Goal: Transaction & Acquisition: Obtain resource

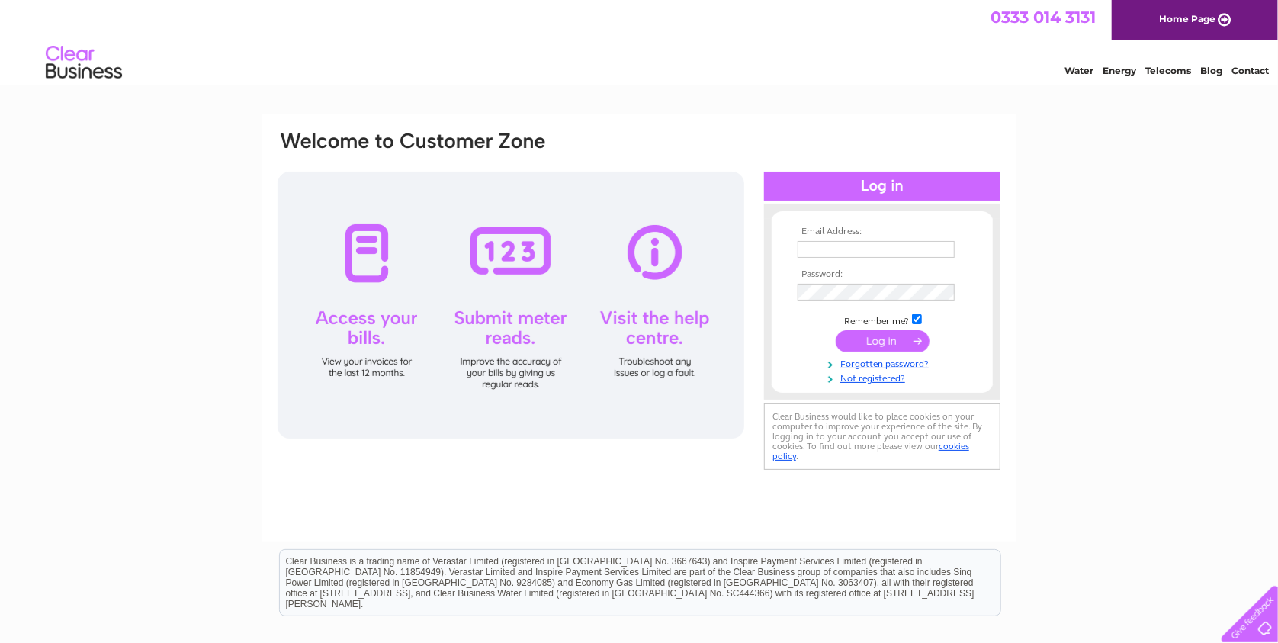
type input "jm1942@hotmail.com"
click at [869, 341] on input "submit" at bounding box center [882, 340] width 94 height 21
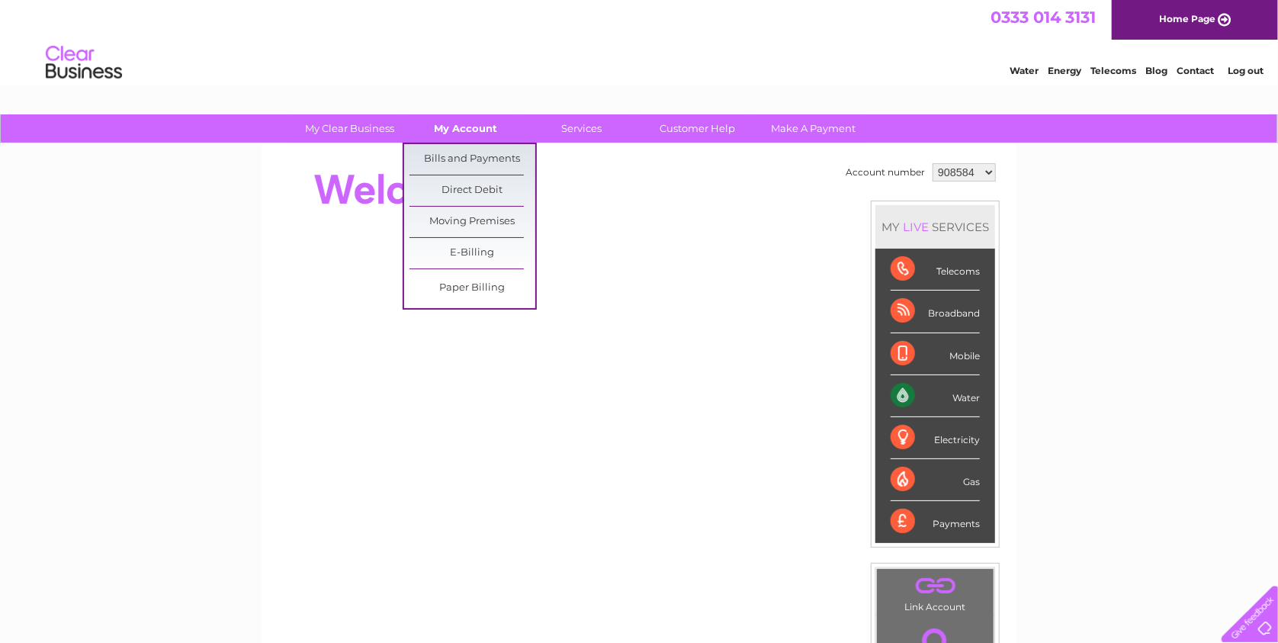
click at [487, 126] on link "My Account" at bounding box center [466, 128] width 126 height 28
click at [452, 156] on link "Bills and Payments" at bounding box center [472, 159] width 126 height 30
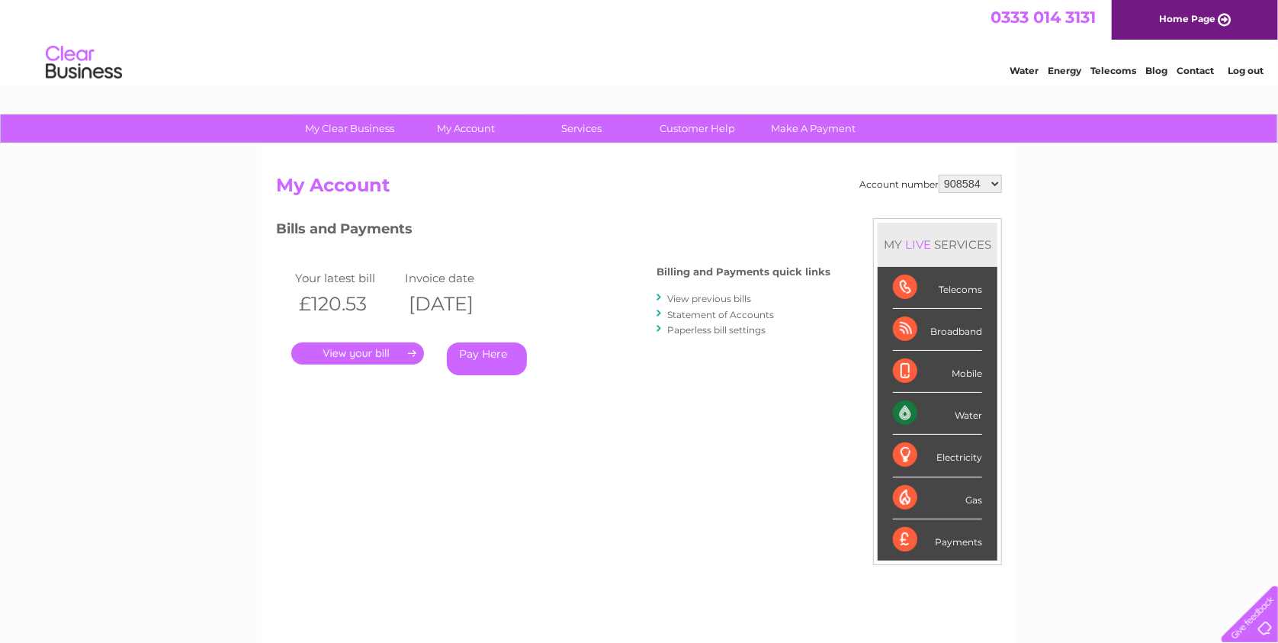
click at [699, 295] on link "View previous bills" at bounding box center [709, 298] width 84 height 11
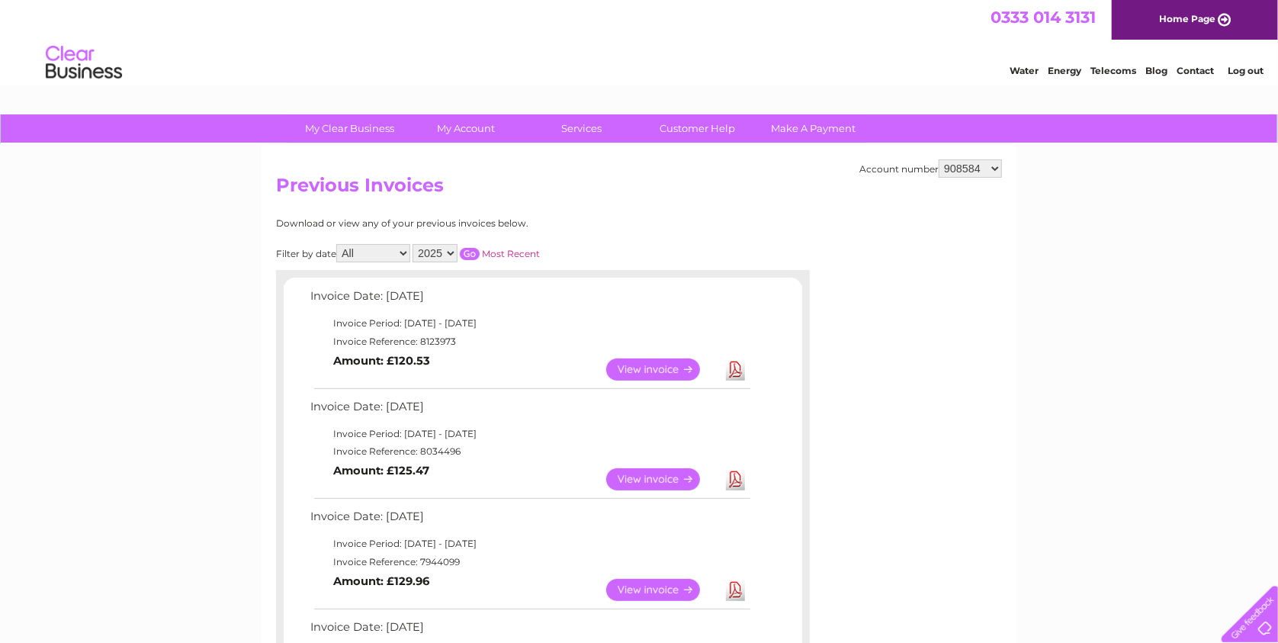
click at [736, 477] on link "Download" at bounding box center [735, 479] width 19 height 22
click at [601, 203] on h2 "Previous Invoices" at bounding box center [639, 189] width 726 height 29
click at [954, 159] on select "908584 987368 987370 987481 1153654" at bounding box center [969, 168] width 63 height 18
select select "987368"
click at [940, 159] on select "908584 987368 987370 987481 1153654" at bounding box center [969, 168] width 63 height 18
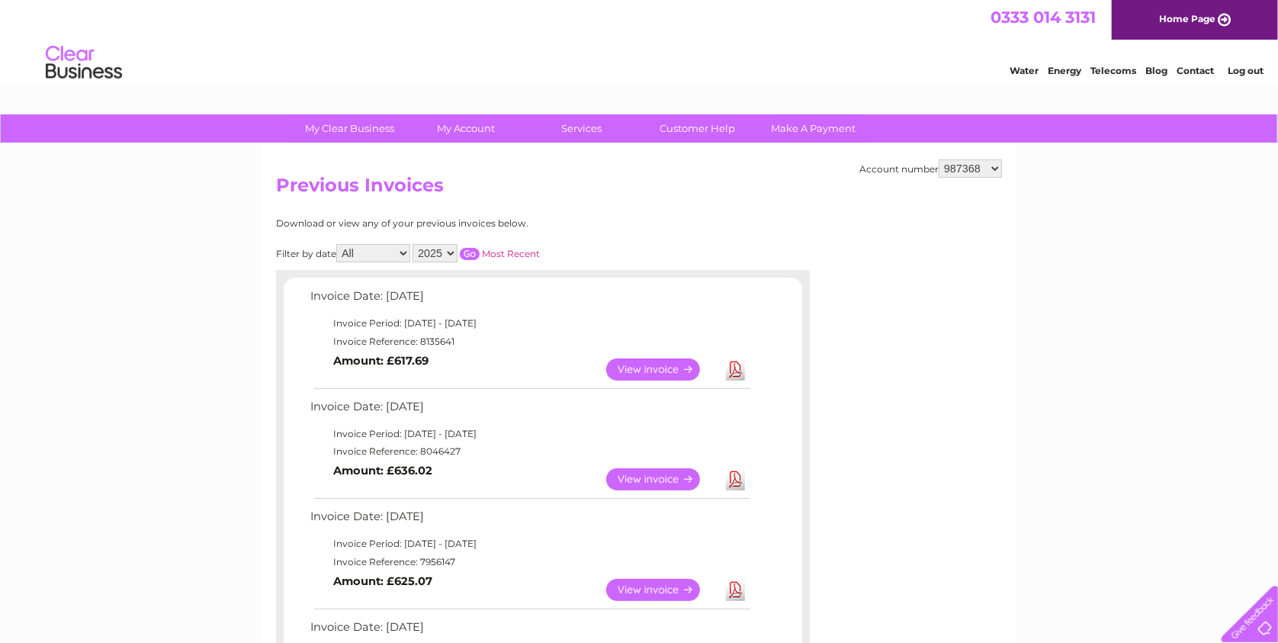
click at [966, 166] on select "908584 987368 987370 987481 1153654" at bounding box center [969, 168] width 63 height 18
select select "987370"
click at [940, 159] on select "908584 987368 987370 987481 1153654" at bounding box center [969, 168] width 63 height 18
click at [962, 170] on select "908584 987368 987370 987481 1153654" at bounding box center [969, 168] width 63 height 18
select select "987481"
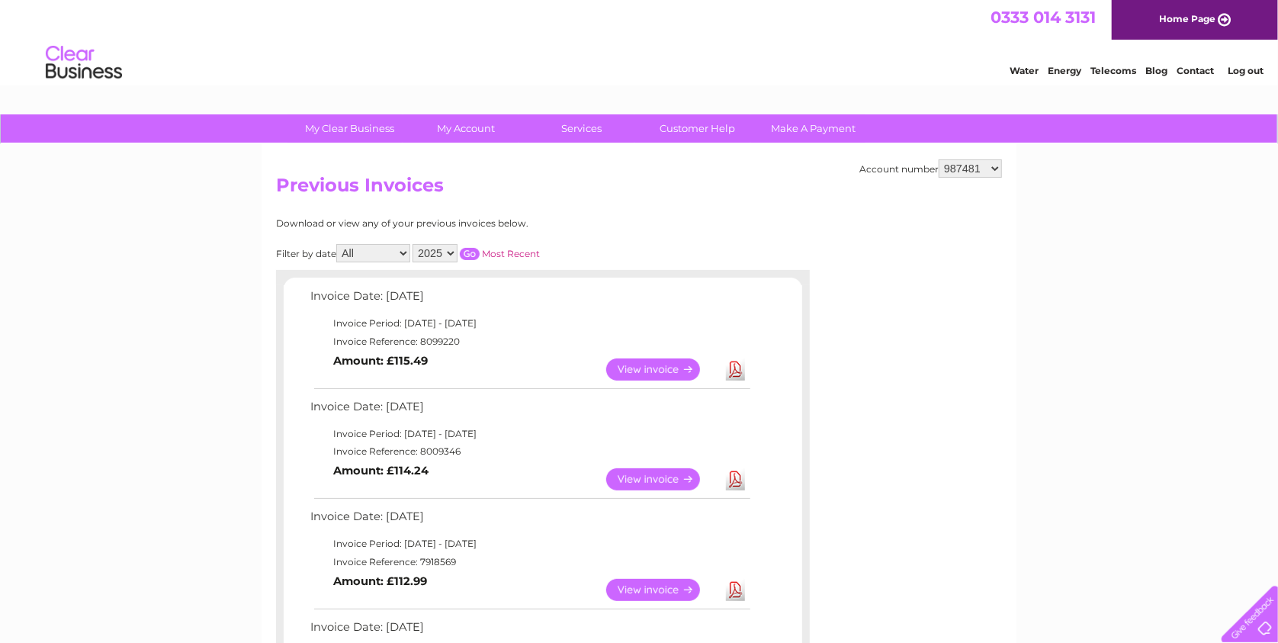
click at [940, 159] on select "908584 987368 987370 987481 1153654" at bounding box center [969, 168] width 63 height 18
click at [742, 479] on link "Download" at bounding box center [735, 479] width 19 height 22
click at [957, 165] on select "908584 987368 987370 987481 1153654" at bounding box center [969, 168] width 63 height 18
select select "987368"
click at [940, 159] on select "908584 987368 987370 987481 1153654" at bounding box center [969, 168] width 63 height 18
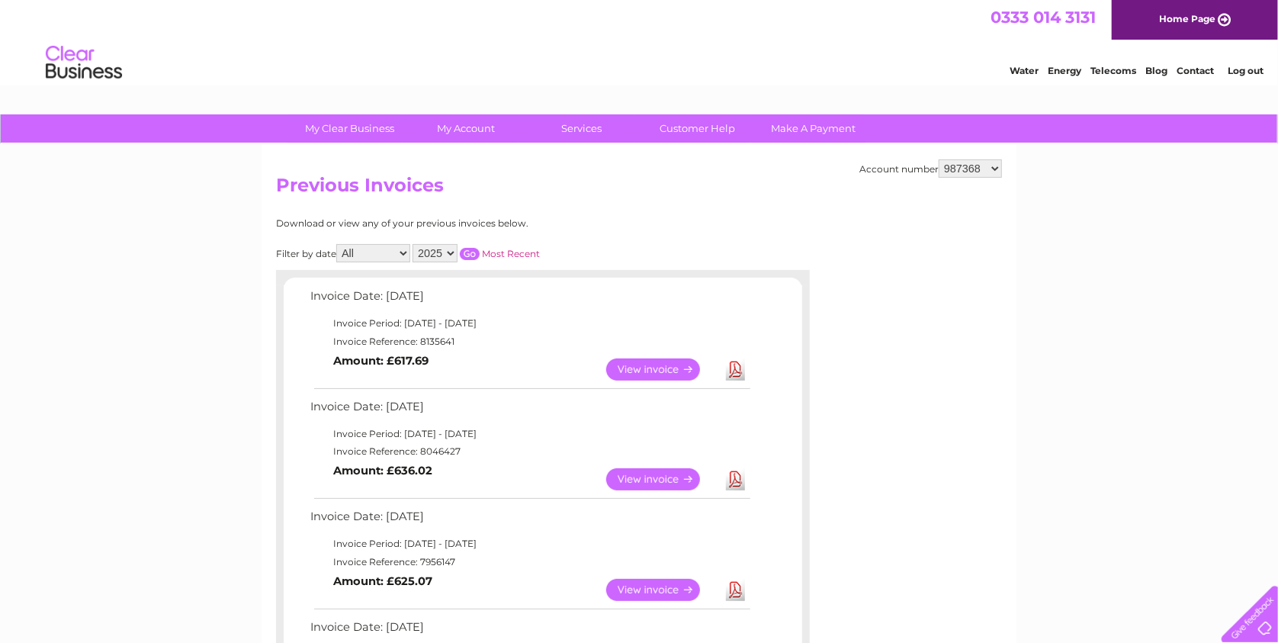
click at [735, 468] on link "Download" at bounding box center [735, 479] width 19 height 22
click at [950, 163] on select "908584 987368 987370 987481 1153654" at bounding box center [969, 168] width 63 height 18
click at [940, 159] on select "908584 987368 987370 987481 1153654" at bounding box center [969, 168] width 63 height 18
click at [969, 165] on select "908584 987368 987370 987481 1153654" at bounding box center [969, 168] width 63 height 18
select select "1153654"
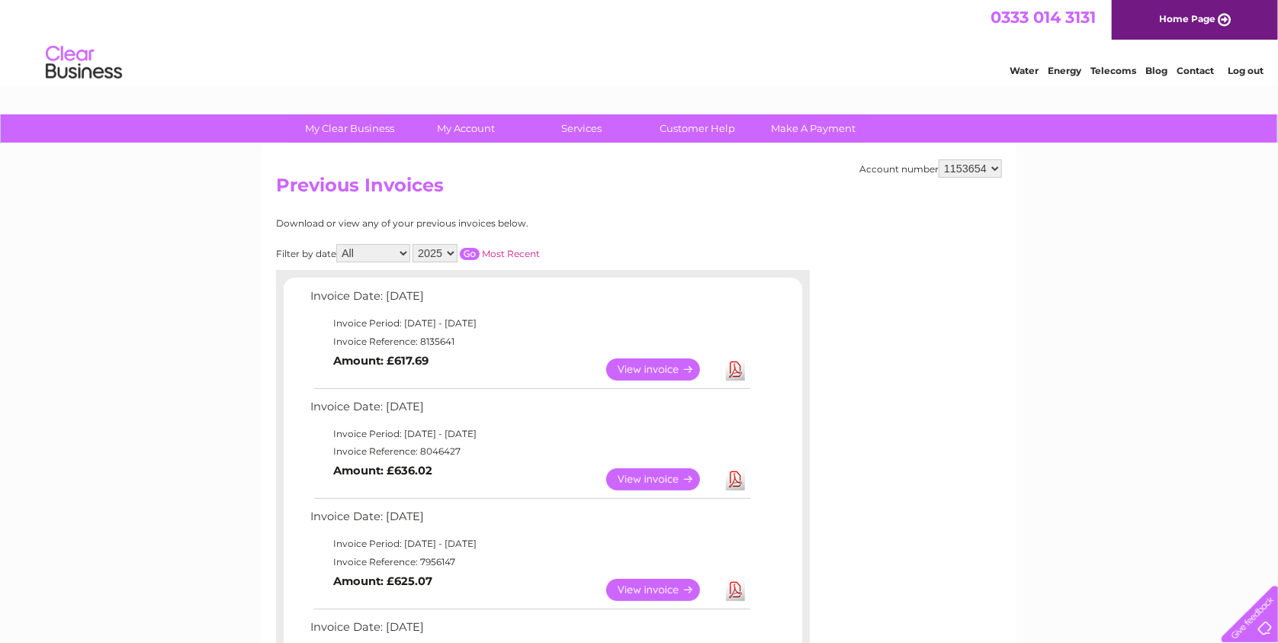
click at [940, 159] on select "908584 987368 987370 987481 1153654" at bounding box center [969, 168] width 63 height 18
click at [731, 375] on link "Download" at bounding box center [735, 369] width 19 height 22
click at [950, 171] on select "908584 987368 987370 987481 1153654" at bounding box center [969, 168] width 63 height 18
select select "987368"
click at [940, 159] on select "908584 987368 987370 987481 1153654" at bounding box center [969, 168] width 63 height 18
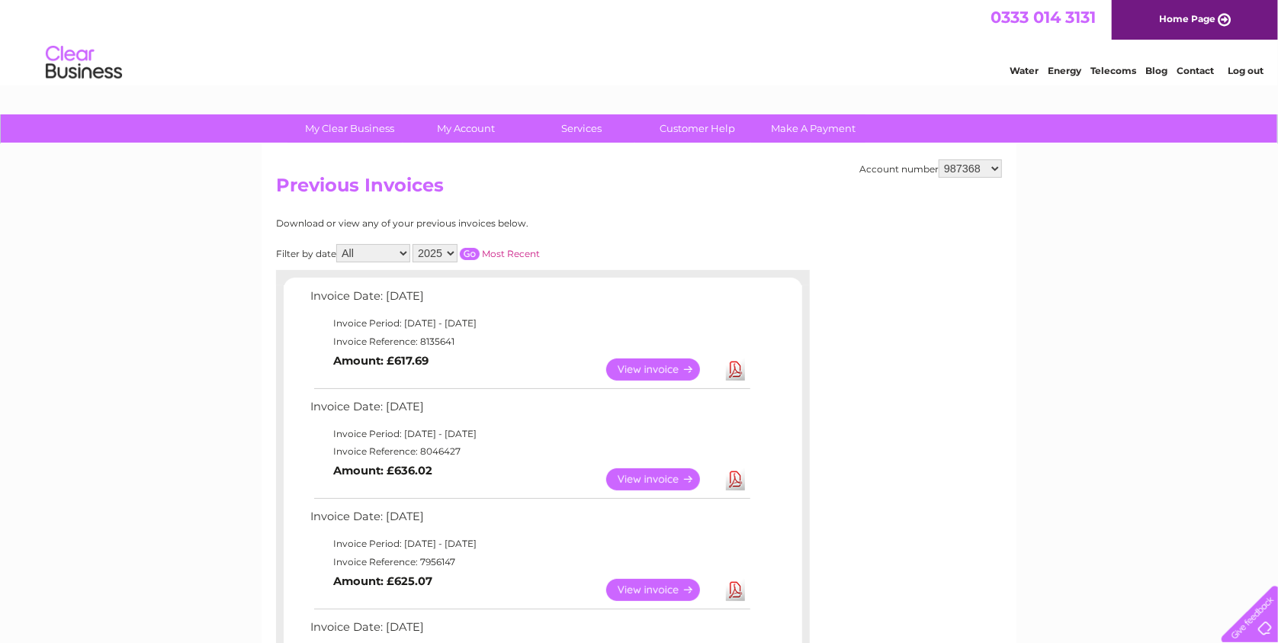
drag, startPoint x: 0, startPoint y: 0, endPoint x: 961, endPoint y: 169, distance: 976.0
click at [961, 169] on select "908584 987368 987370 987481 1153654" at bounding box center [969, 168] width 63 height 18
select select "987370"
click at [940, 159] on select "908584 987368 987370 987481 1153654" at bounding box center [969, 168] width 63 height 18
click at [733, 367] on link "Download" at bounding box center [735, 369] width 19 height 22
